Goal: Task Accomplishment & Management: Use online tool/utility

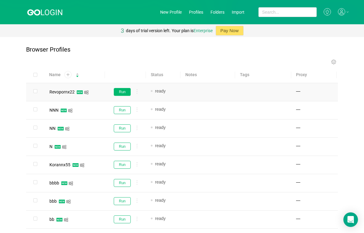
click at [119, 88] on button "Run" at bounding box center [122, 92] width 17 height 8
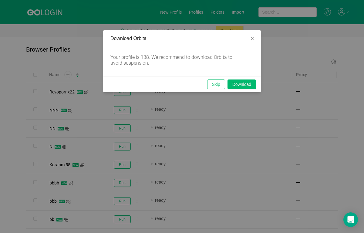
click at [211, 83] on button "Skip" at bounding box center [216, 84] width 18 height 10
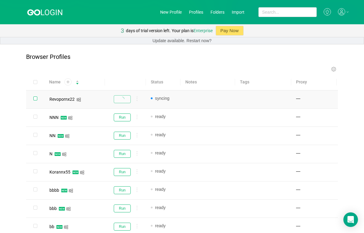
click at [34, 99] on input "checkbox" at bounding box center [35, 98] width 4 height 4
checkbox input "true"
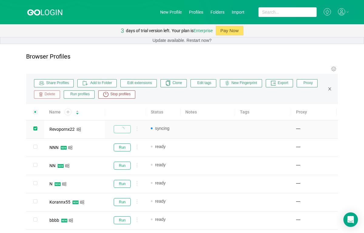
click at [49, 95] on span "Delete" at bounding box center [49, 94] width 12 height 5
click at [81, 121] on button "Yes" at bounding box center [83, 121] width 12 height 7
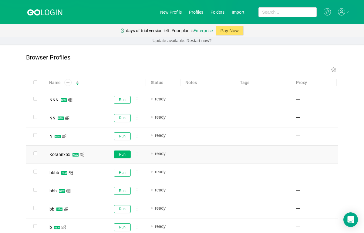
click at [123, 152] on button "Run" at bounding box center [122, 154] width 17 height 8
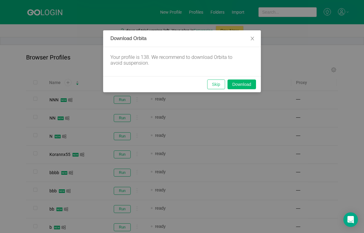
click at [212, 84] on button "Skip" at bounding box center [216, 84] width 18 height 10
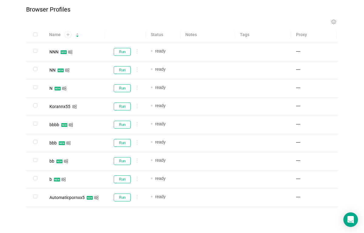
scroll to position [55, 0]
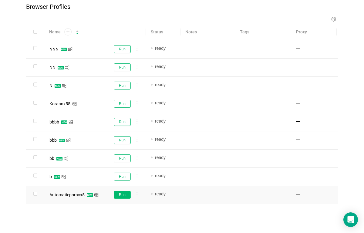
click at [123, 191] on button "Run" at bounding box center [122, 195] width 17 height 8
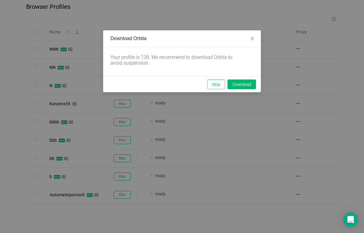
click at [211, 87] on button "Skip" at bounding box center [216, 84] width 18 height 10
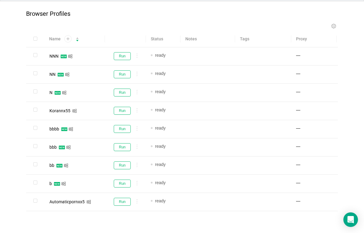
scroll to position [43, 0]
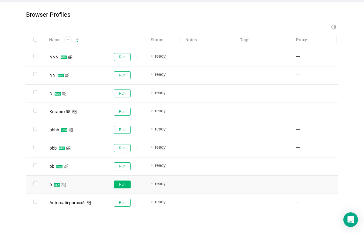
click at [126, 184] on button "Run" at bounding box center [122, 184] width 17 height 8
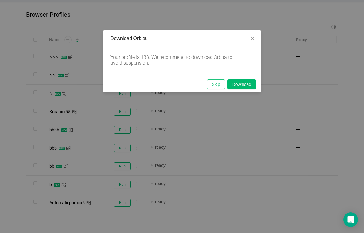
click at [213, 89] on button "Skip" at bounding box center [216, 84] width 18 height 10
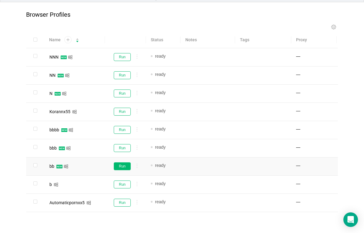
click at [121, 166] on button "Run" at bounding box center [122, 166] width 17 height 8
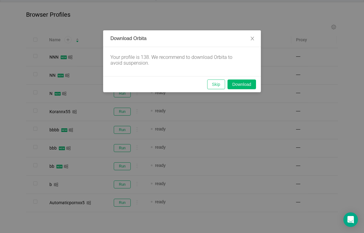
click at [212, 85] on button "Skip" at bounding box center [216, 84] width 18 height 10
